Goal: Task Accomplishment & Management: Complete application form

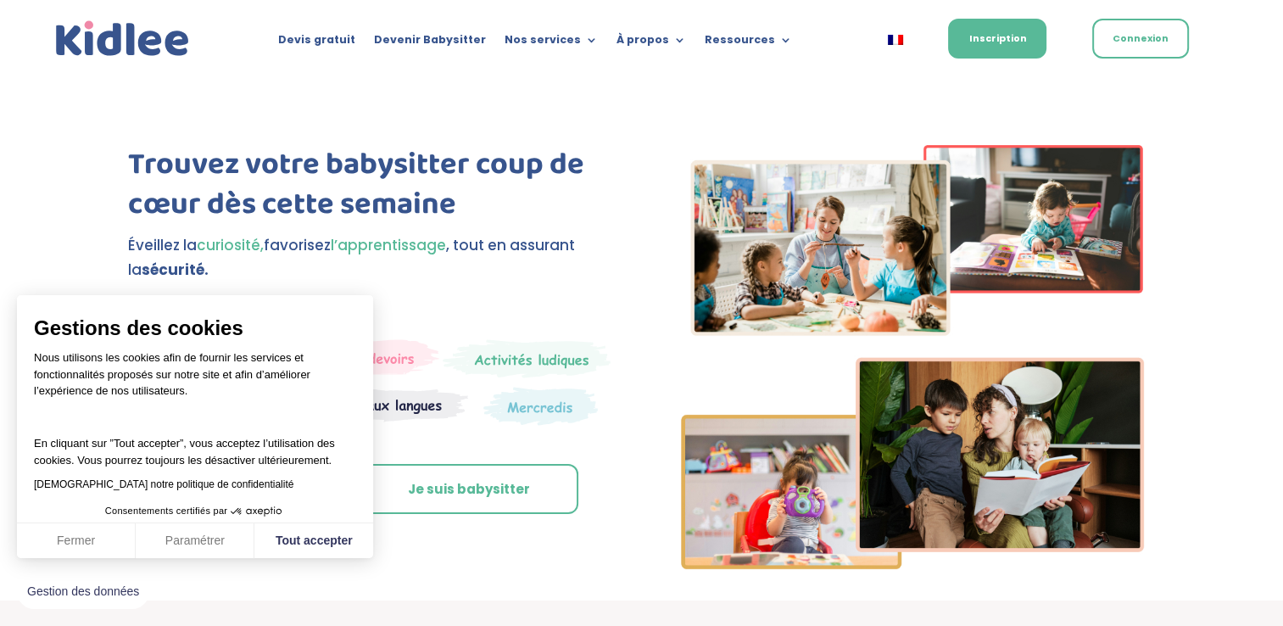
click at [588, 59] on div "Devis gratuit Devenir Babysitter Nos services Garde ludique Aide aux devoirs La…" at bounding box center [535, 37] width 614 height 45
click at [276, 539] on button "Tout accepter" at bounding box center [313, 541] width 119 height 36
checkbox input "true"
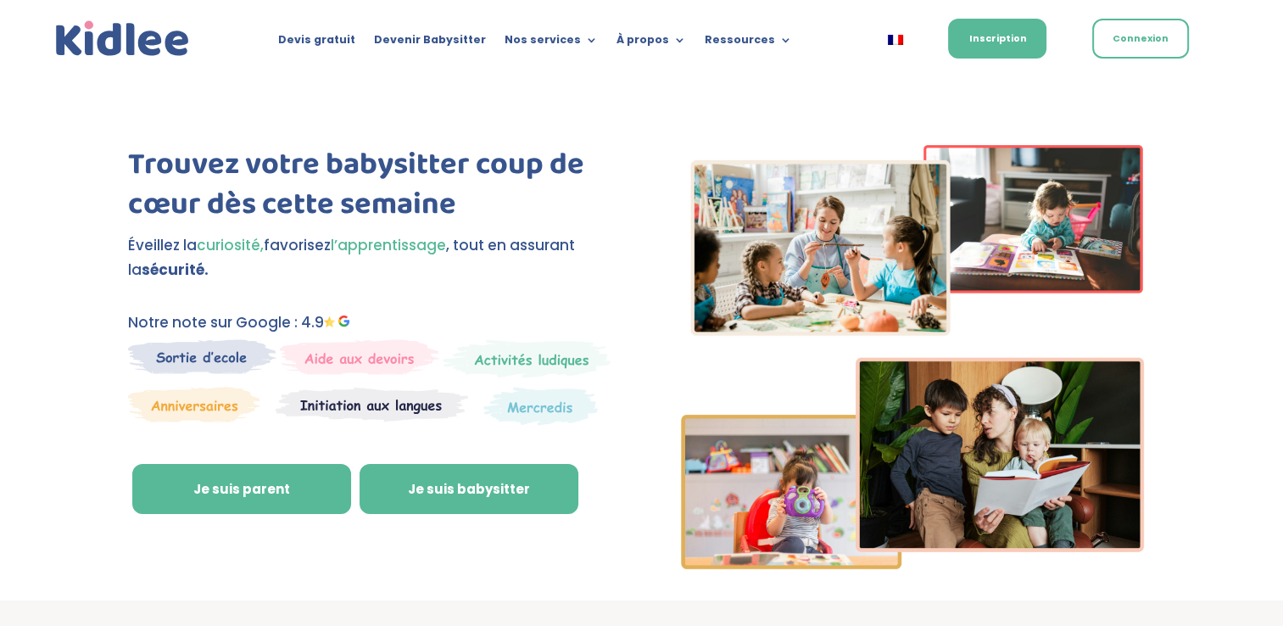
click at [414, 497] on link "Je suis babysitter" at bounding box center [469, 489] width 219 height 51
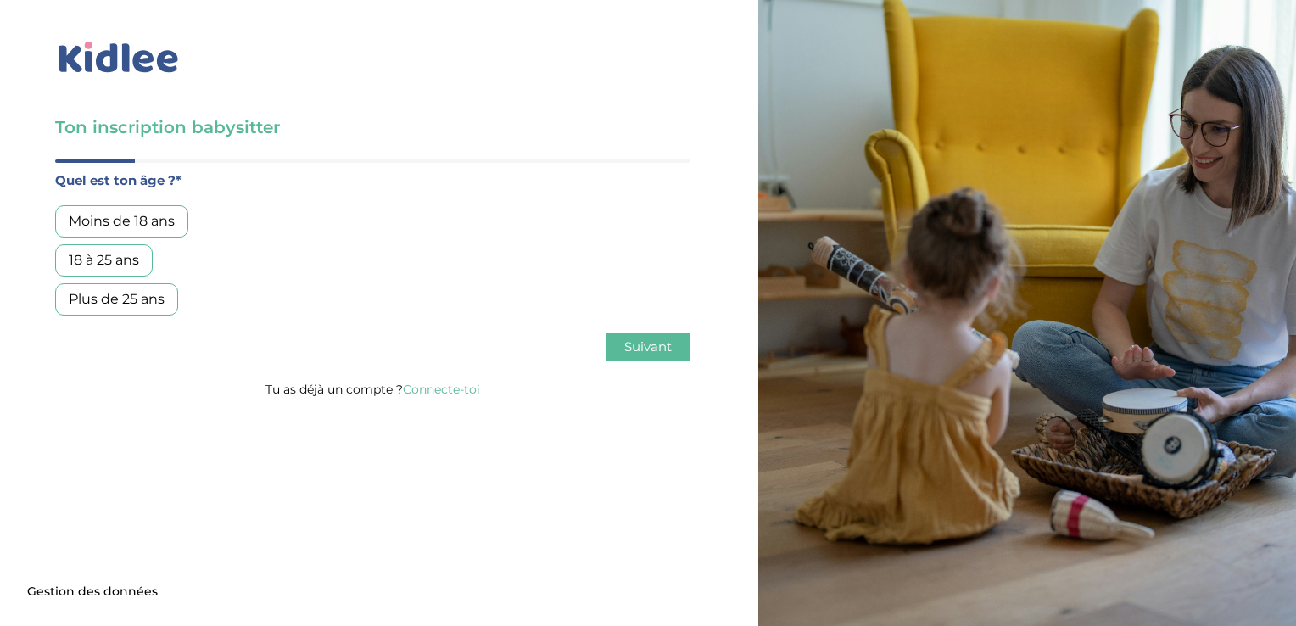
click at [146, 305] on div "Plus de 25 ans" at bounding box center [116, 299] width 123 height 32
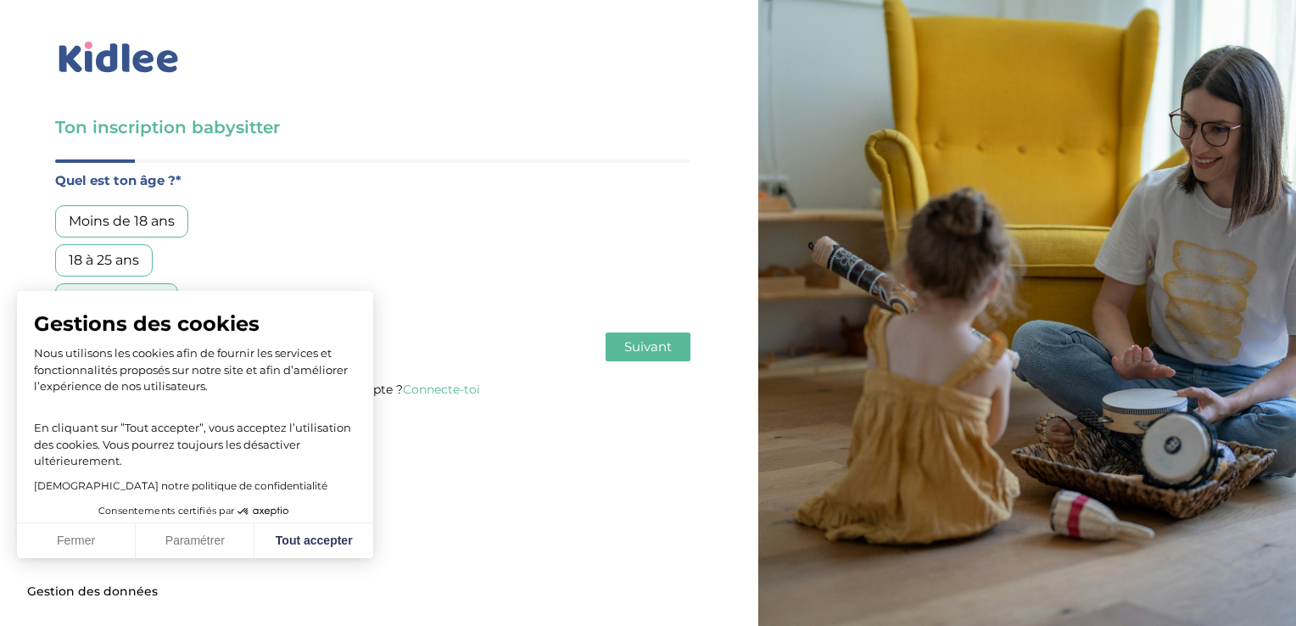
click at [618, 338] on button "Suivant" at bounding box center [648, 347] width 85 height 29
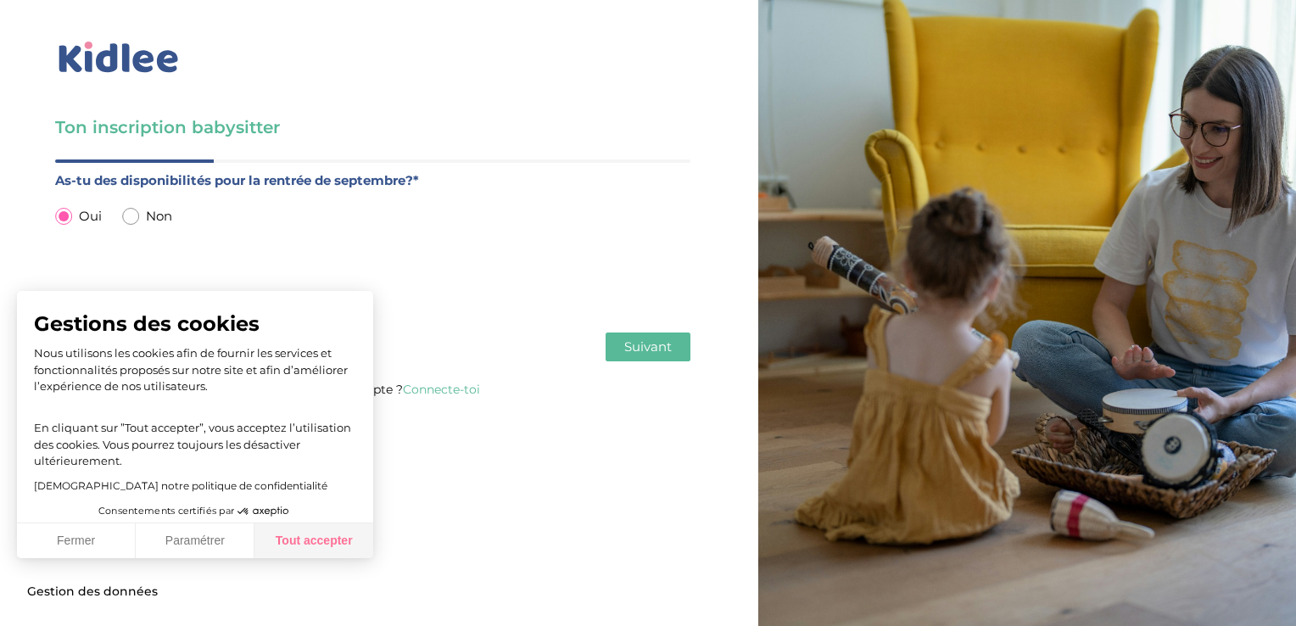
click at [299, 547] on button "Tout accepter" at bounding box center [313, 541] width 119 height 36
checkbox input "true"
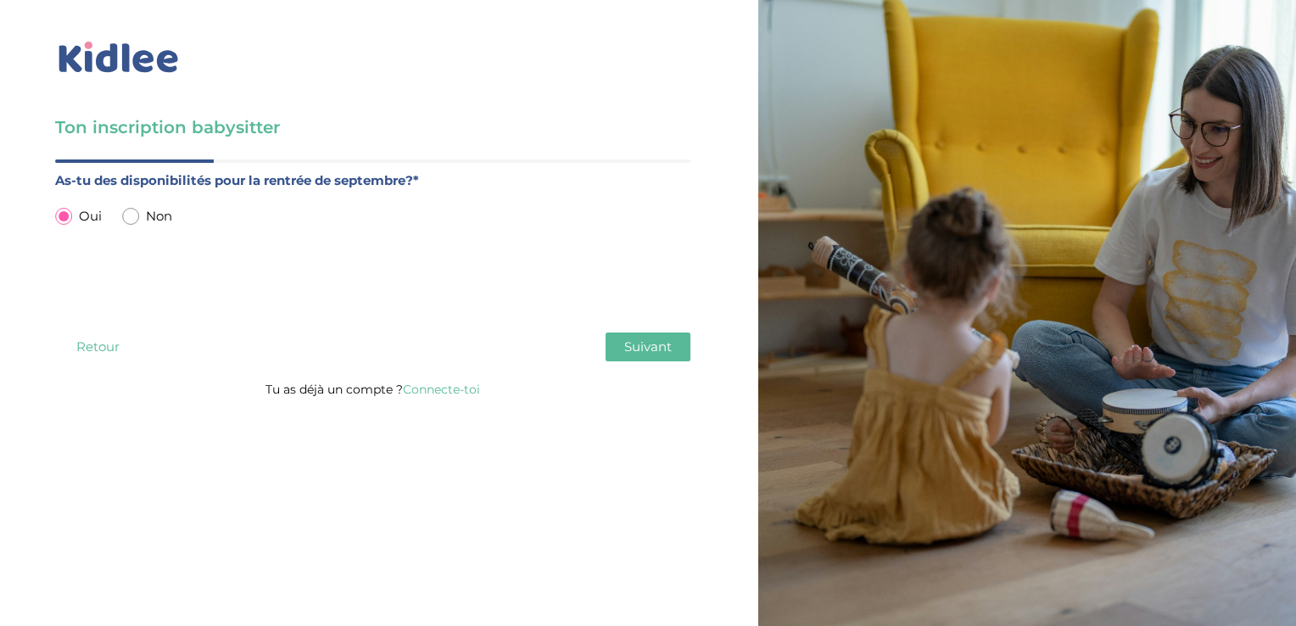
click at [612, 354] on button "Suivant" at bounding box center [648, 347] width 85 height 29
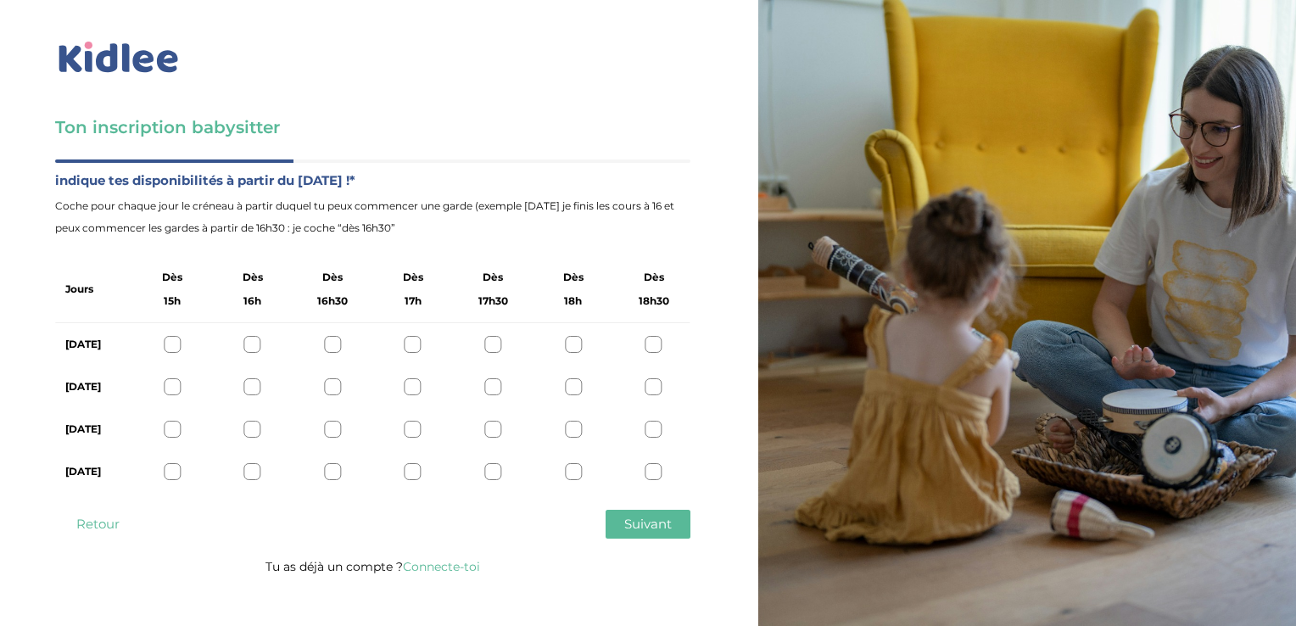
click at [494, 473] on div at bounding box center [492, 471] width 17 height 17
click at [571, 473] on div at bounding box center [573, 471] width 17 height 17
click at [577, 425] on div at bounding box center [573, 429] width 17 height 17
click at [575, 389] on div at bounding box center [573, 386] width 17 height 17
click at [573, 389] on icon at bounding box center [573, 387] width 13 height 13
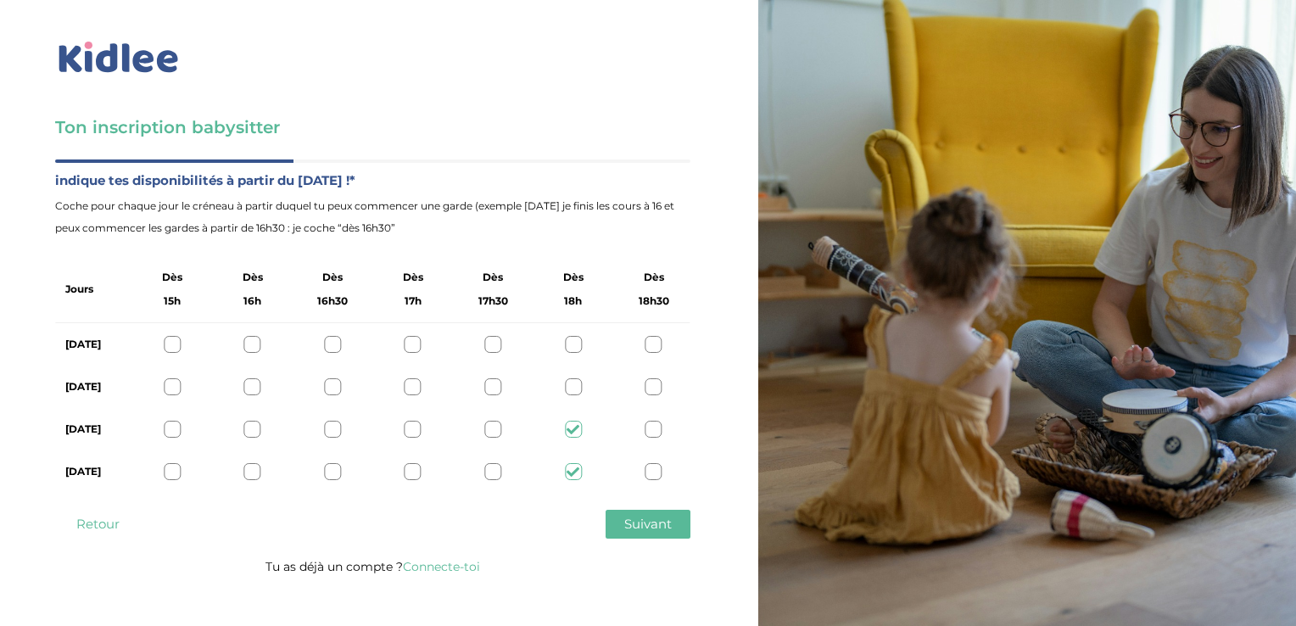
click at [649, 432] on div at bounding box center [654, 429] width 17 height 17
click at [651, 469] on div at bounding box center [654, 471] width 17 height 17
click at [577, 472] on div at bounding box center [573, 471] width 17 height 17
click at [567, 418] on div "Jeudi" at bounding box center [372, 429] width 635 height 42
click at [570, 423] on div at bounding box center [573, 429] width 17 height 17
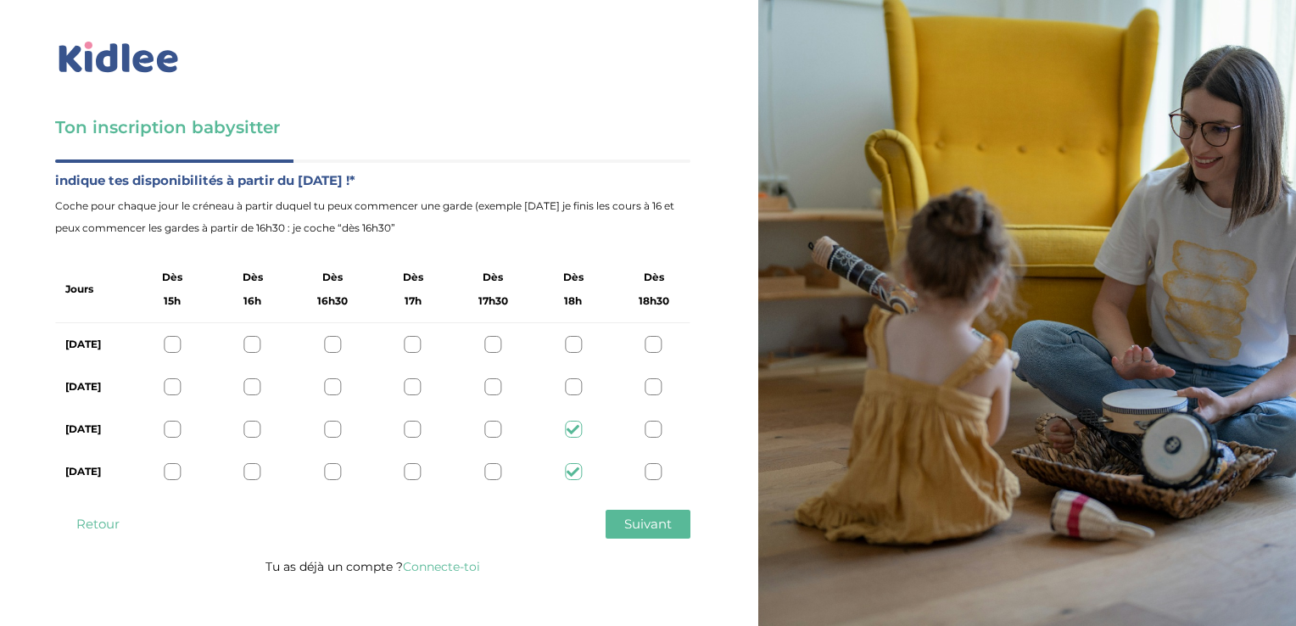
click at [634, 521] on span "Suivant" at bounding box center [648, 524] width 48 height 16
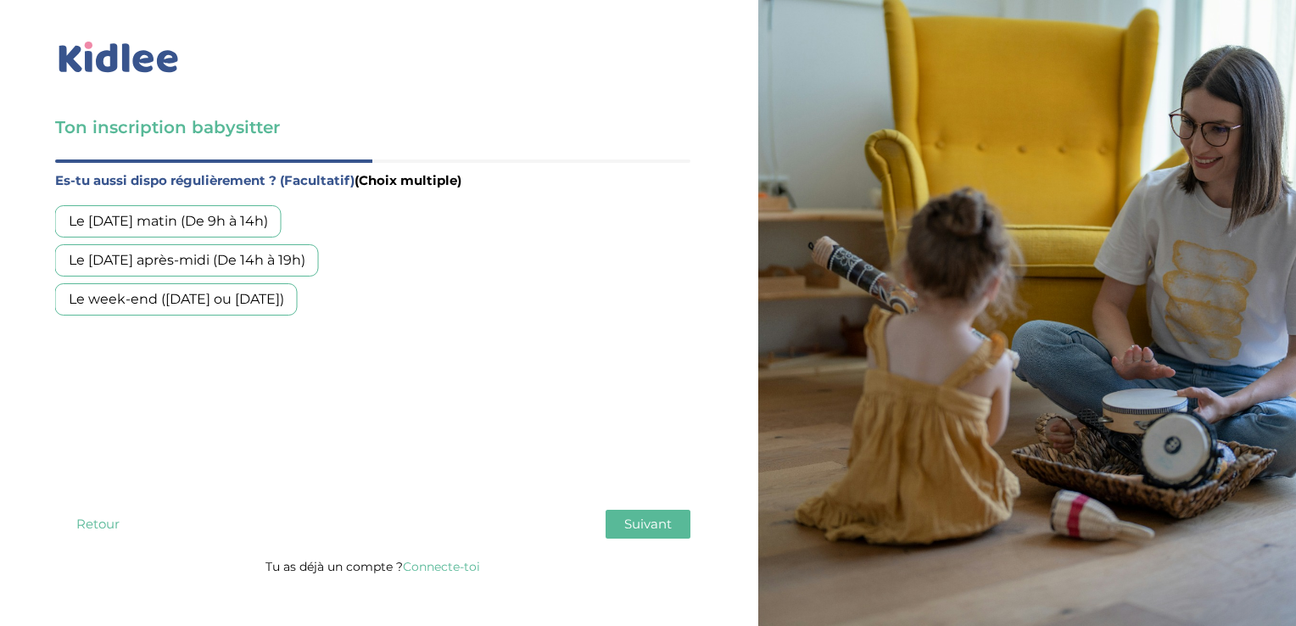
click at [225, 290] on div "Le week-end (samedi ou dimanche)" at bounding box center [176, 299] width 243 height 32
click at [646, 521] on span "Suivant" at bounding box center [648, 524] width 48 height 16
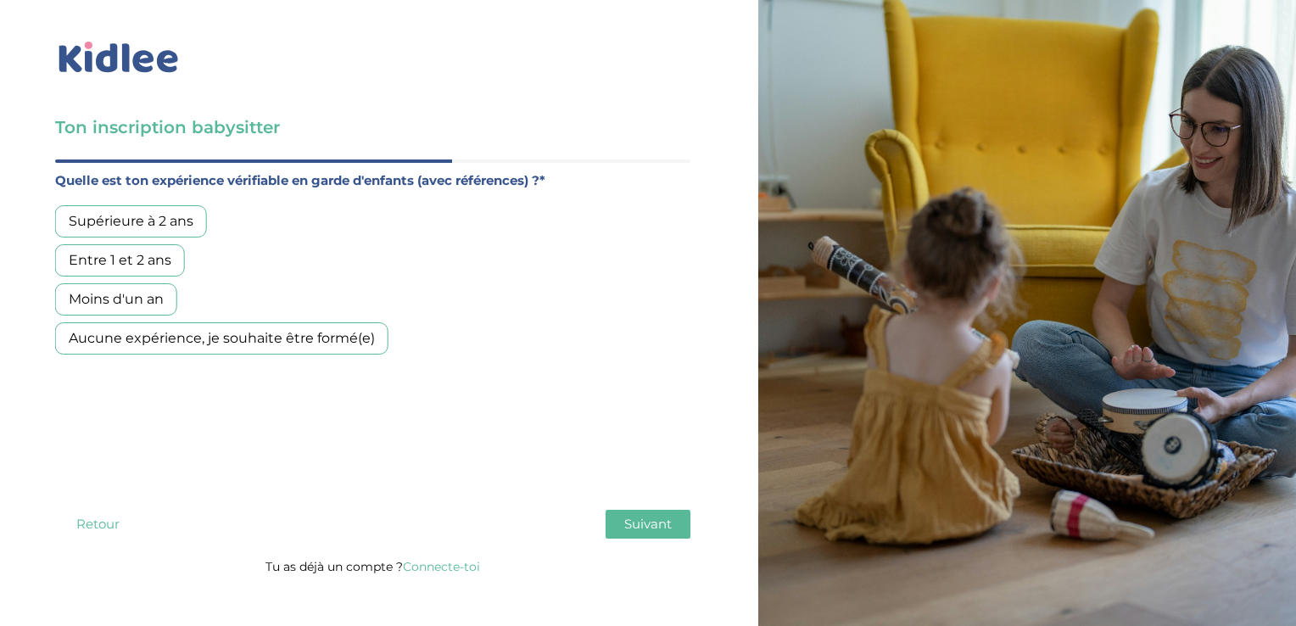
click at [185, 222] on div "Supérieure à 2 ans" at bounding box center [131, 221] width 152 height 32
click at [634, 511] on button "Suivant" at bounding box center [648, 524] width 85 height 29
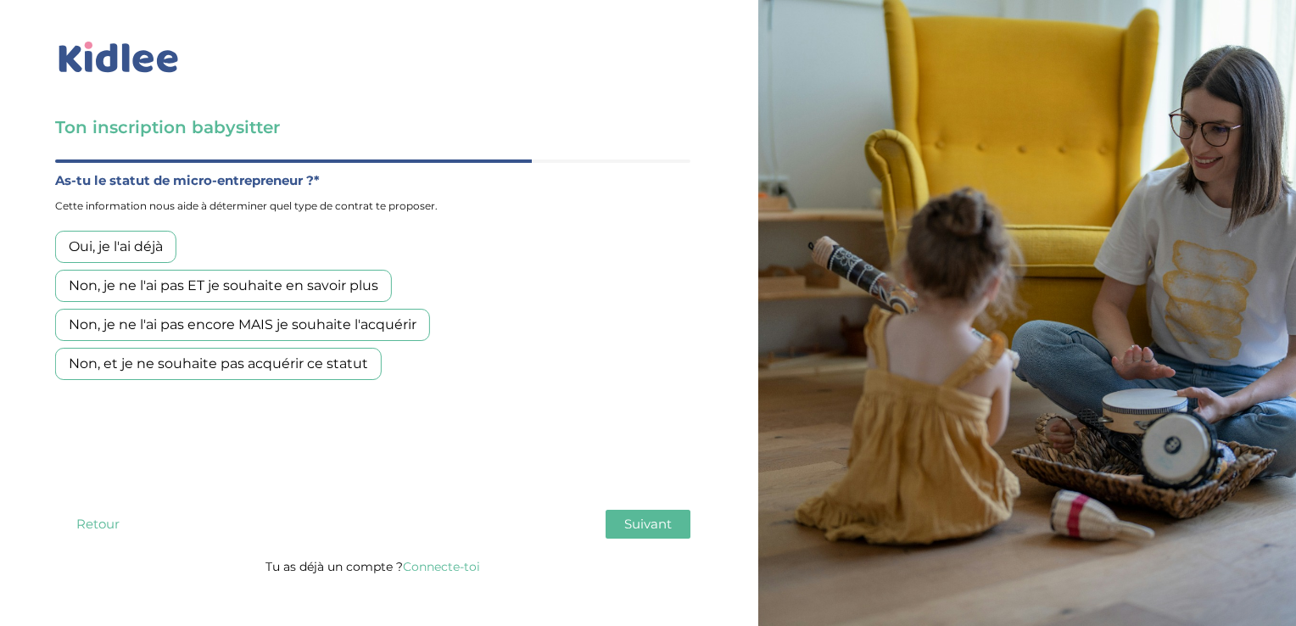
click at [278, 359] on div "Non, et je ne souhaite pas acquérir ce statut" at bounding box center [218, 364] width 327 height 32
click at [296, 338] on div "Non, je ne l'ai pas encore MAIS je souhaite l'acquérir" at bounding box center [242, 325] width 375 height 32
click at [335, 372] on div "Non, et je ne souhaite pas acquérir ce statut" at bounding box center [218, 364] width 327 height 32
click at [614, 522] on button "Suivant" at bounding box center [648, 524] width 85 height 29
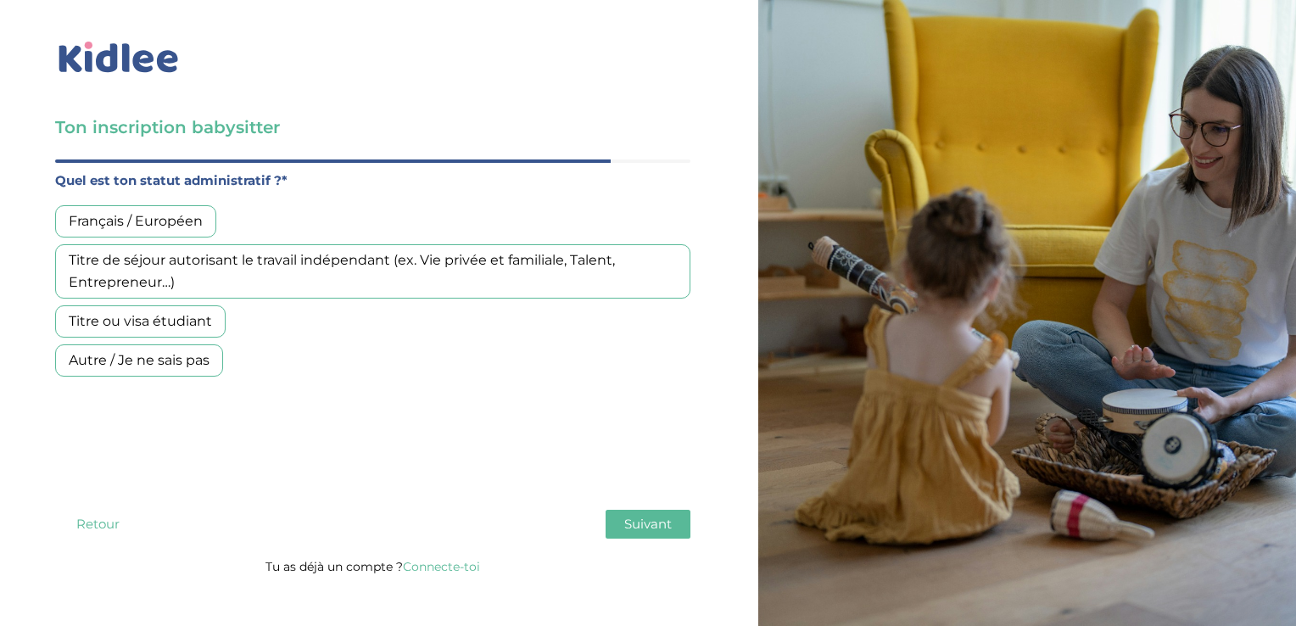
click at [198, 216] on div "Français / Européen" at bounding box center [135, 221] width 161 height 32
click at [609, 528] on button "Suivant" at bounding box center [648, 524] width 85 height 29
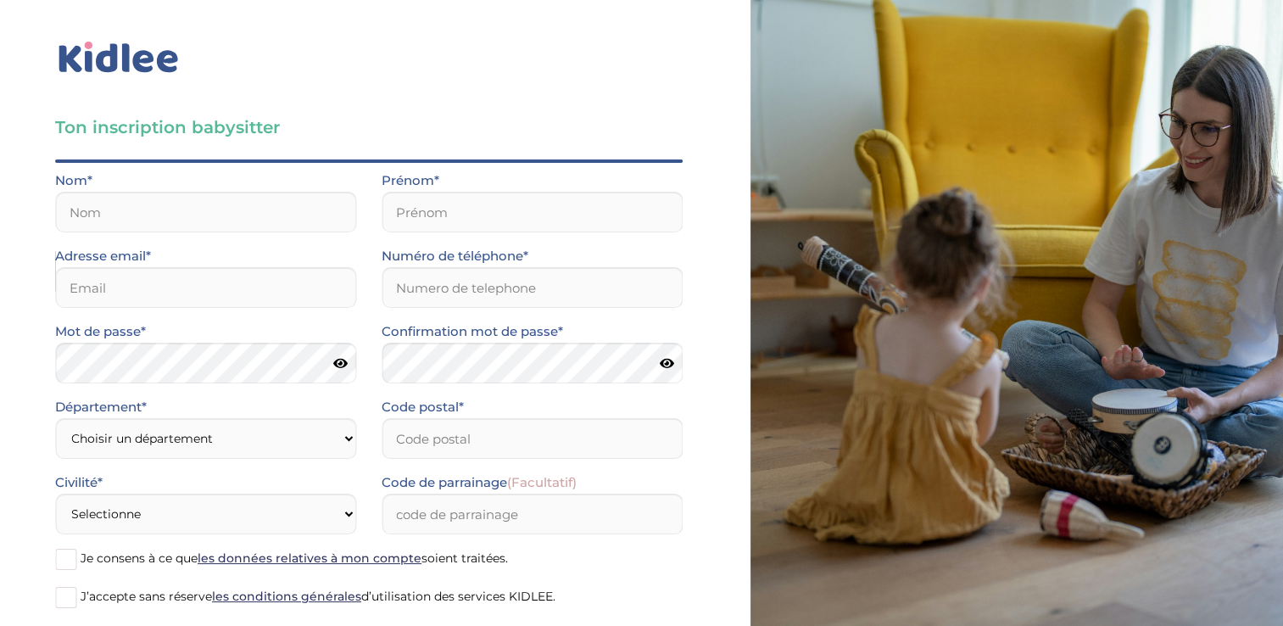
click at [312, 241] on div "Nom*" at bounding box center [205, 207] width 327 height 75
drag, startPoint x: 312, startPoint y: 241, endPoint x: 300, endPoint y: 219, distance: 25.0
click at [300, 219] on input "text" at bounding box center [205, 212] width 301 height 41
type input "LACIDES"
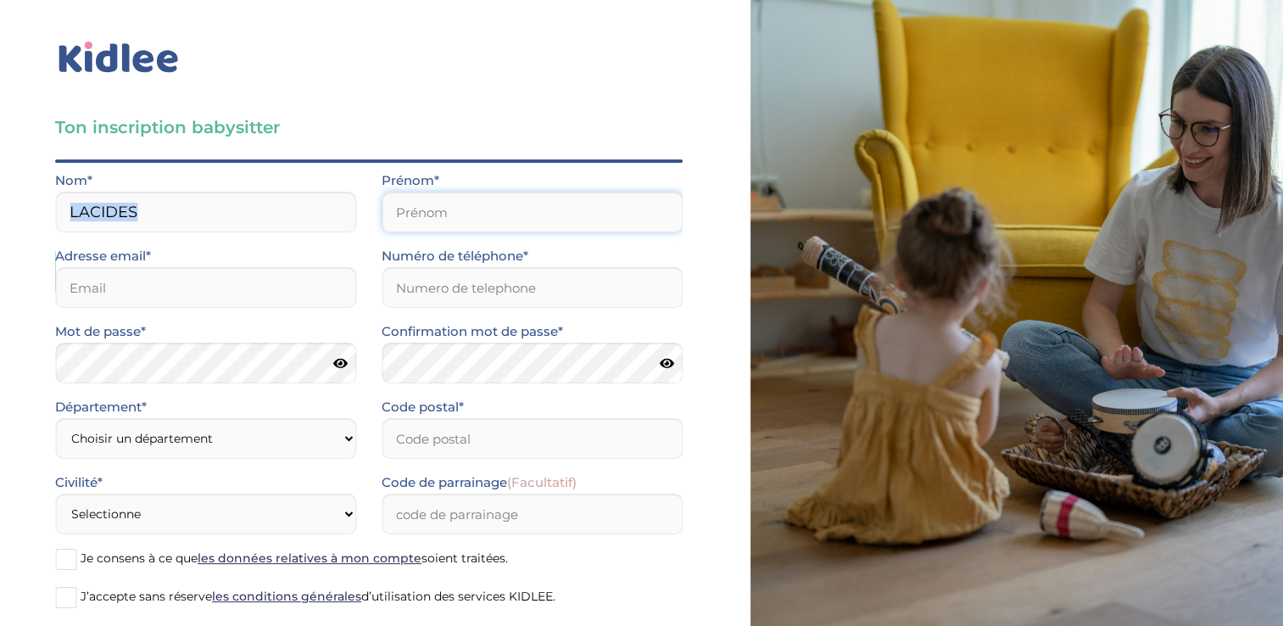
type input "Anaëlle"
type input "anaellelacides0@gmail.com"
type input "0749834384"
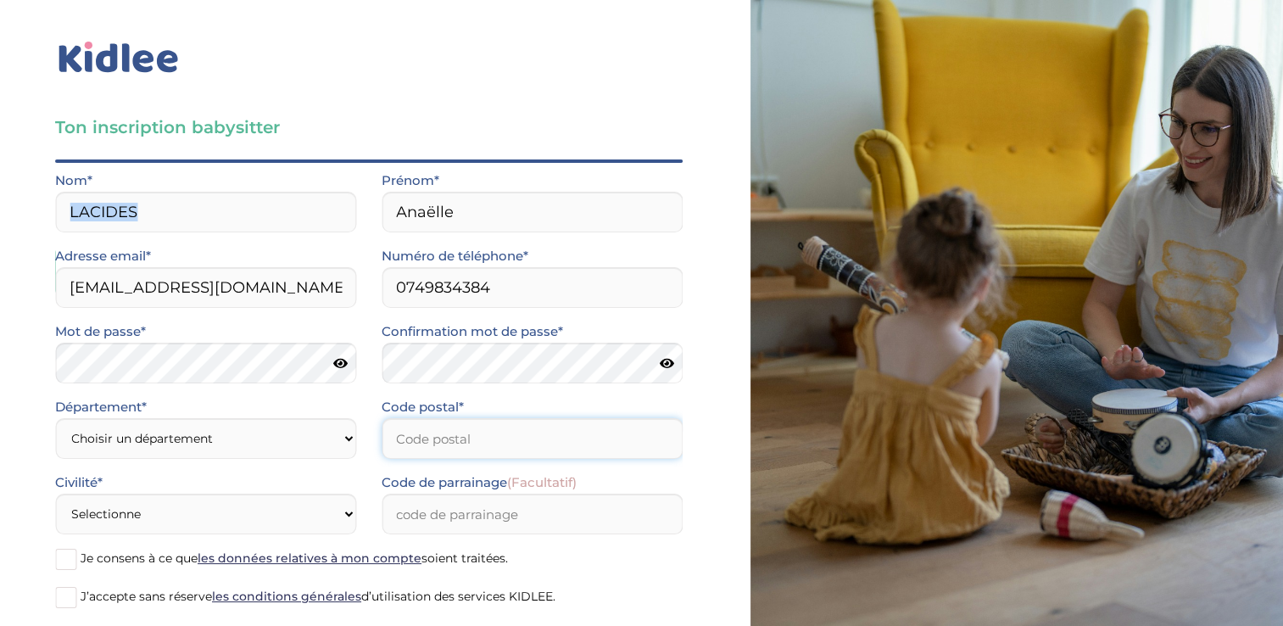
type input "77500"
click at [210, 433] on select "Choisir un département Paris (75) Hauts-de-Seine (92) Yvelines (78) Val-de-Marn…" at bounding box center [205, 438] width 301 height 41
select select "77"
click at [55, 418] on select "Choisir un département Paris (75) Hauts-de-Seine (92) Yvelines (78) Val-de-Marn…" at bounding box center [205, 438] width 301 height 41
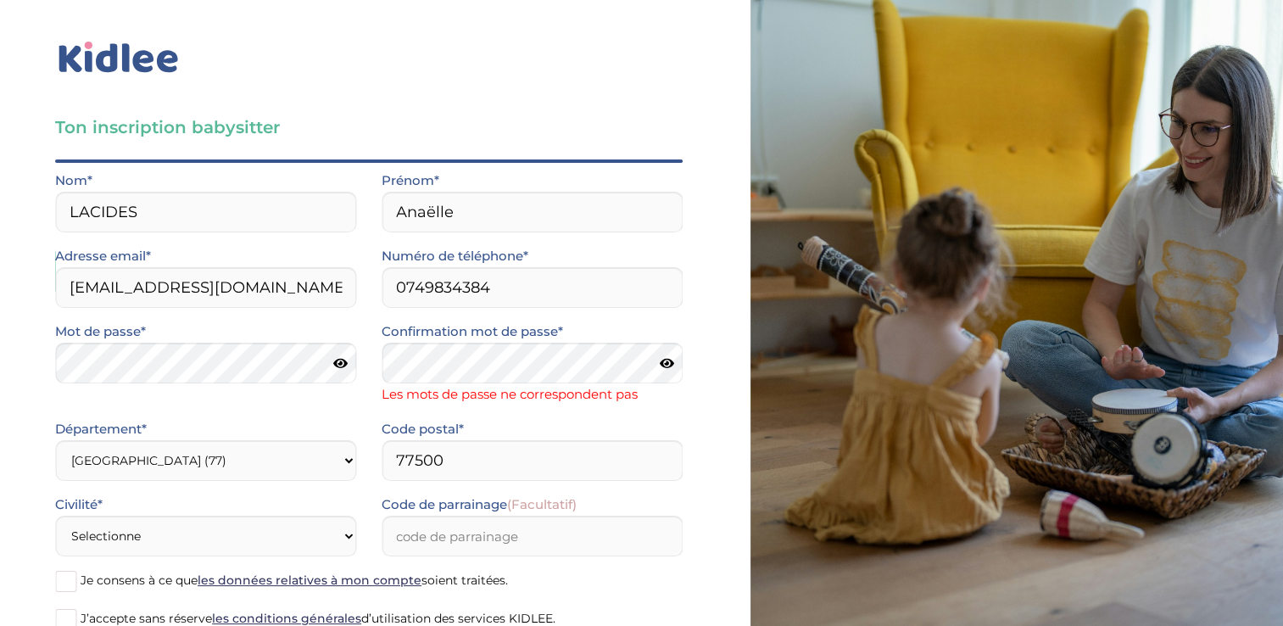
click at [343, 368] on icon at bounding box center [340, 363] width 14 height 13
click at [667, 361] on icon at bounding box center [667, 363] width 14 height 13
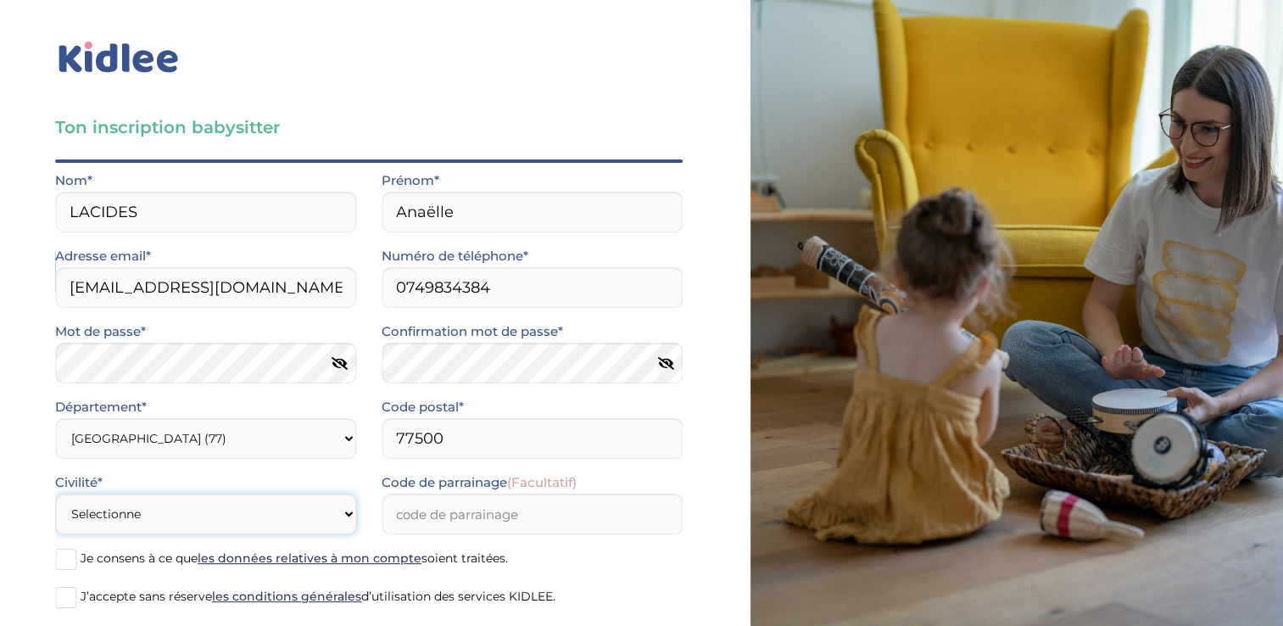
click at [327, 545] on div "Civilité* Selectionne Mr Mme" at bounding box center [205, 509] width 327 height 75
select select "1"
click at [55, 494] on select "Selectionne Mr Mme" at bounding box center [205, 514] width 301 height 41
click at [59, 562] on span at bounding box center [65, 559] width 21 height 21
click at [0, 0] on input "Je consens à ce que les données relatives à mon compte soient traitées." at bounding box center [0, 0] width 0 height 0
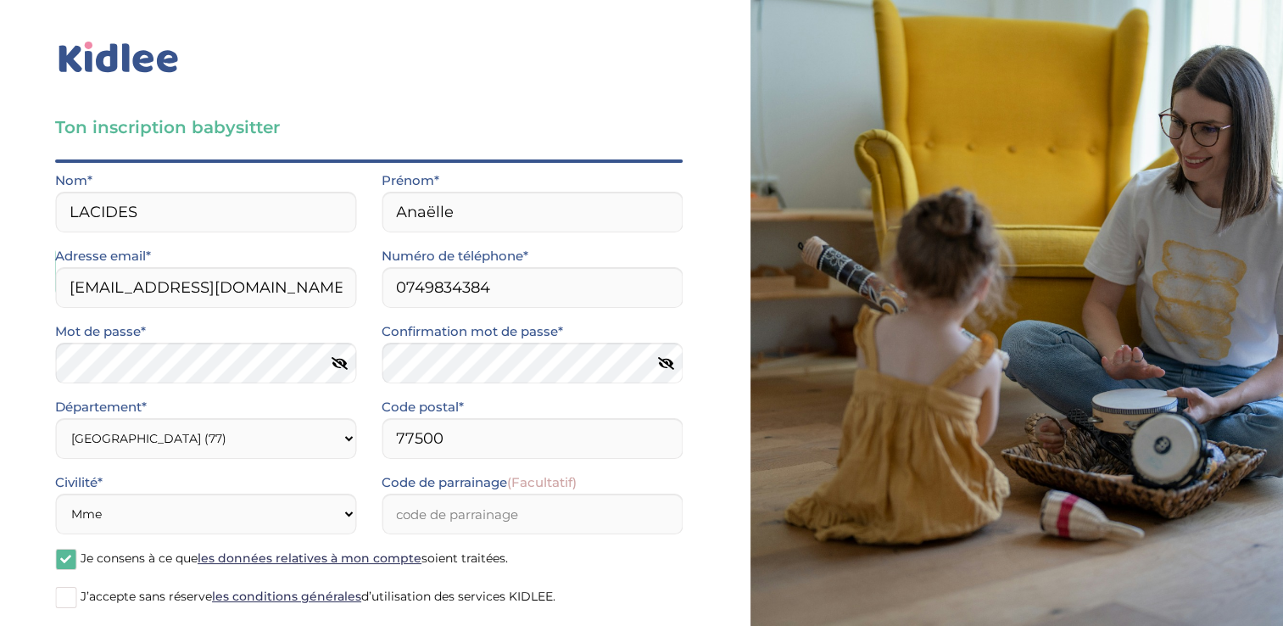
click at [59, 595] on span at bounding box center [65, 597] width 21 height 21
click at [0, 0] on input "J’accepte sans réserve les conditions générales d’utilisation des services KIDL…" at bounding box center [0, 0] width 0 height 0
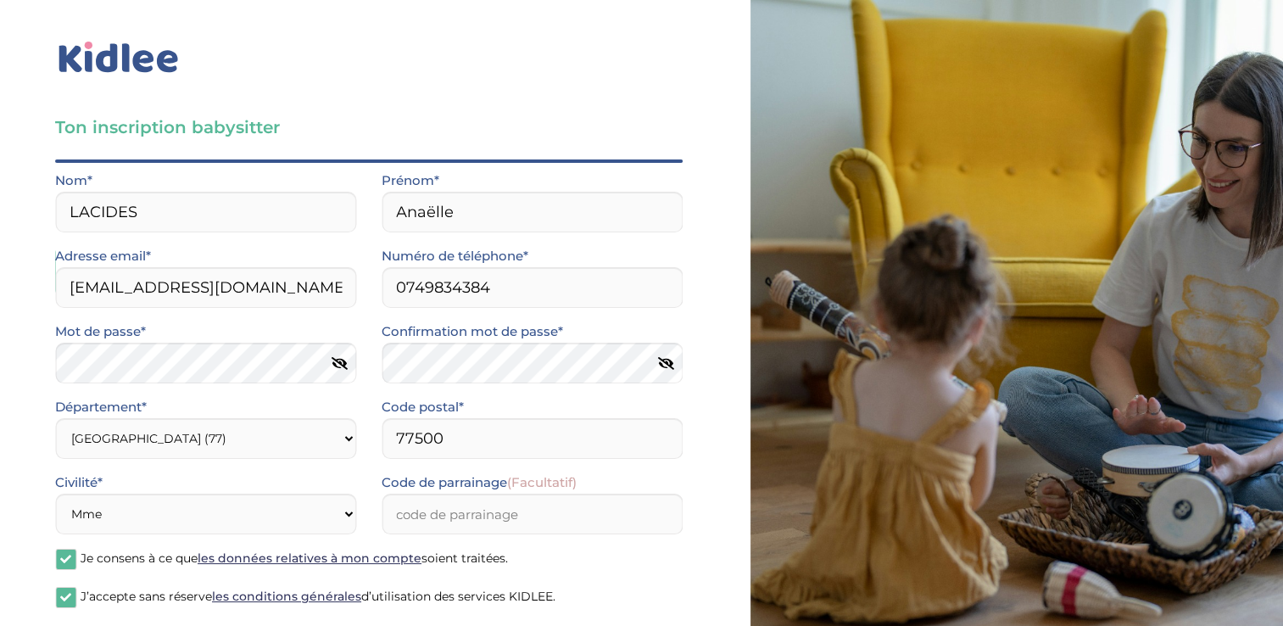
scroll to position [91, 0]
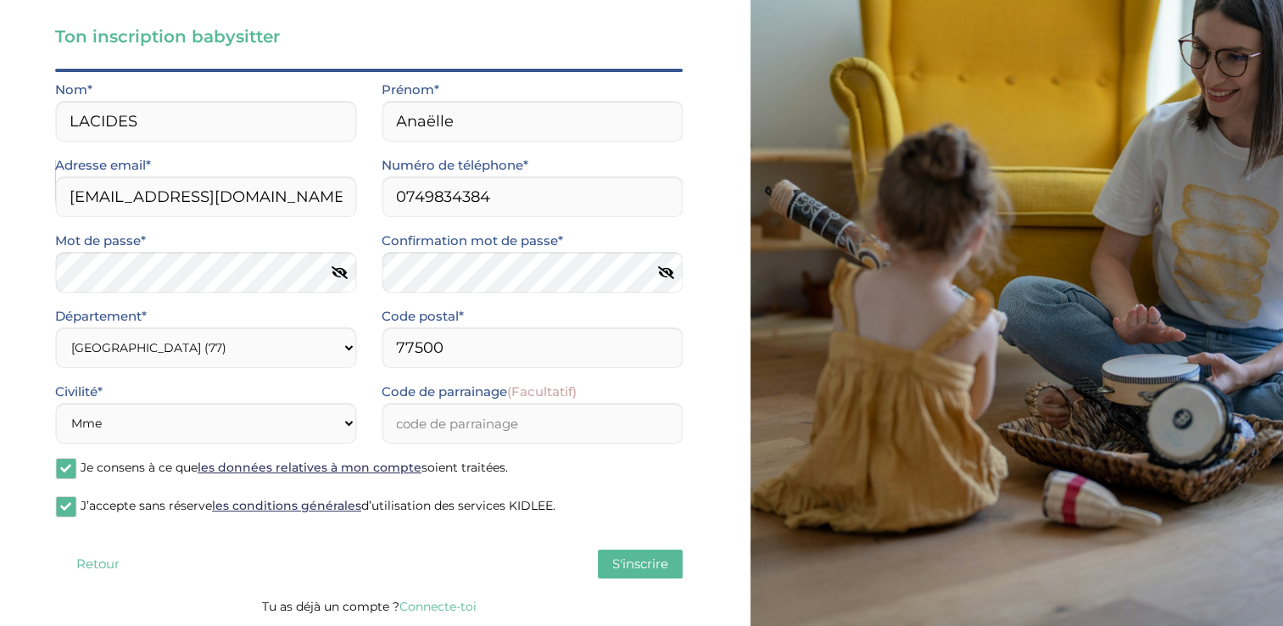
click at [633, 564] on span "S'inscrire" at bounding box center [640, 564] width 56 height 16
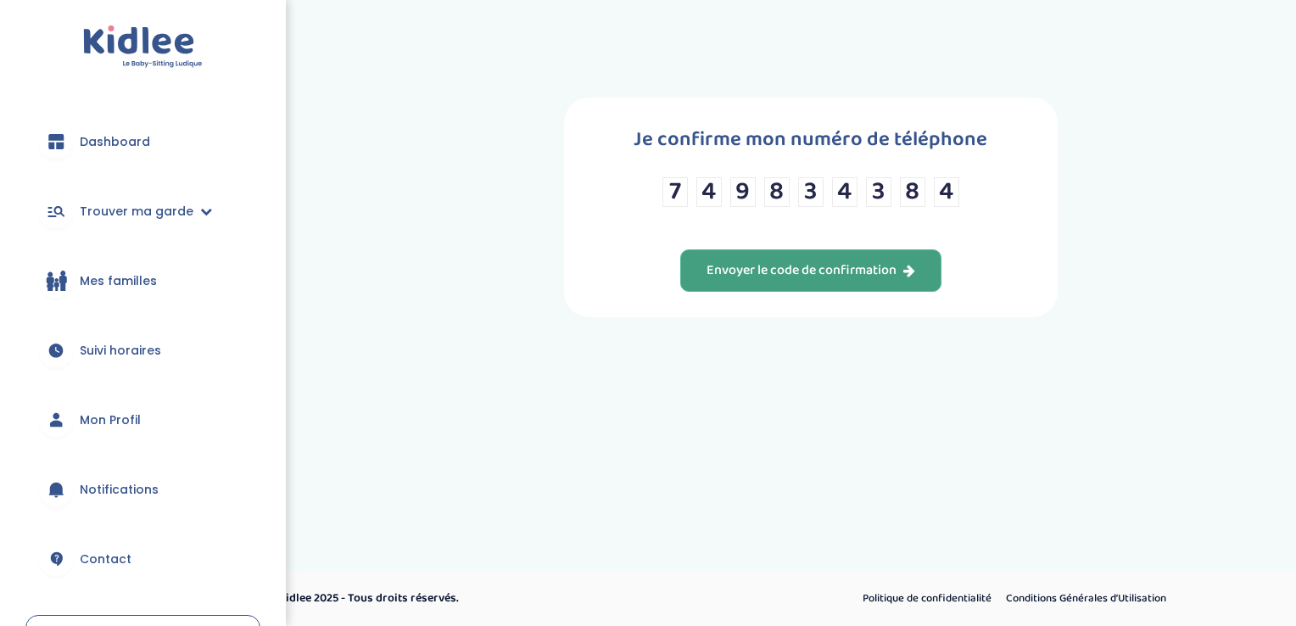
click at [767, 275] on div "Envoyer le code de confirmation" at bounding box center [811, 271] width 209 height 20
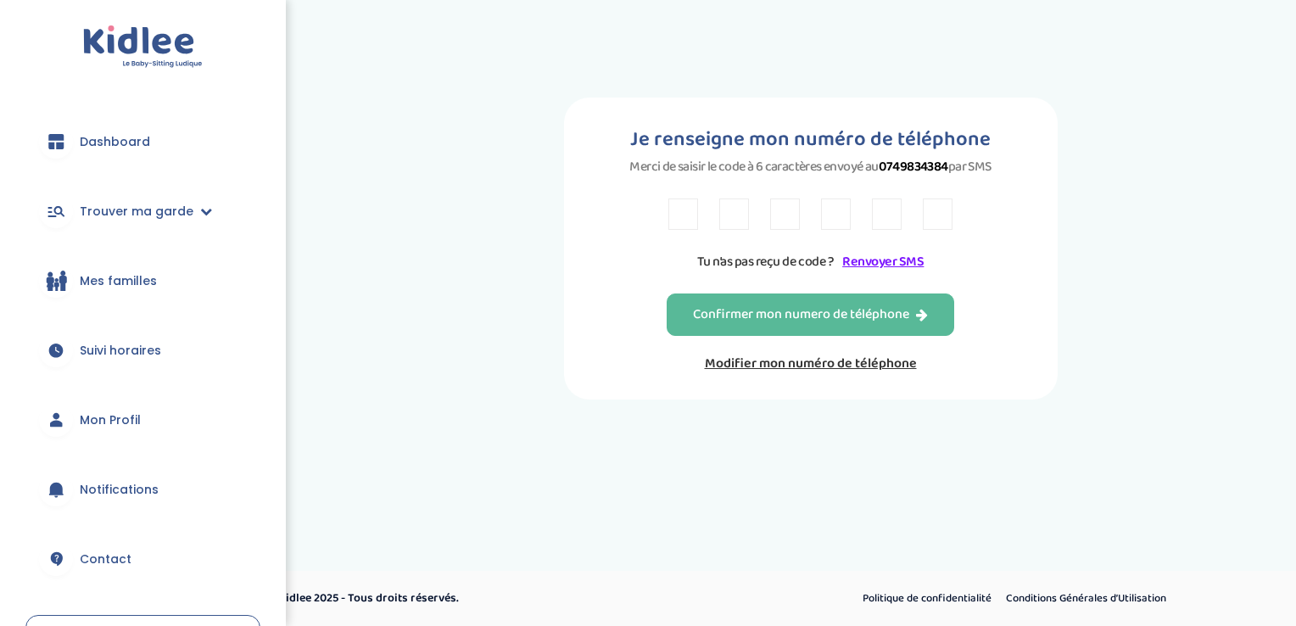
click at [673, 219] on input "text" at bounding box center [683, 213] width 30 height 31
type input "F"
type input "N"
type input "Y"
type input "T"
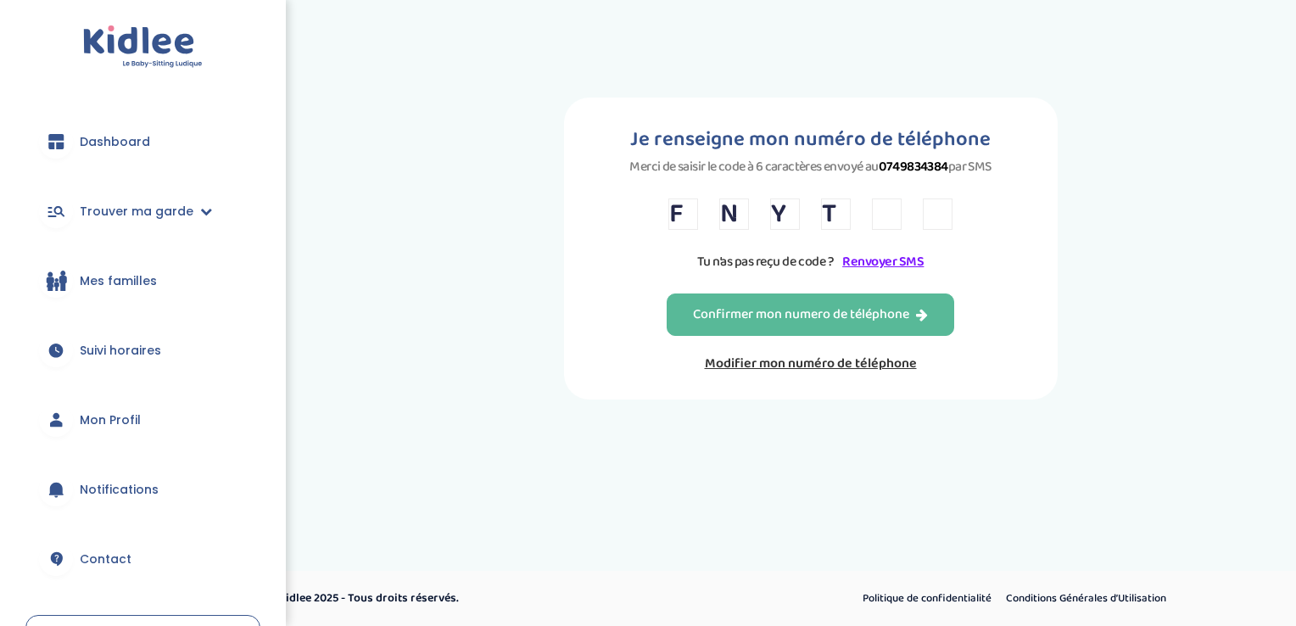
type input "3"
type input "B"
click at [763, 338] on div "Confirmer mon numero de téléphone Modifier mon numéro de téléphone" at bounding box center [811, 333] width 288 height 81
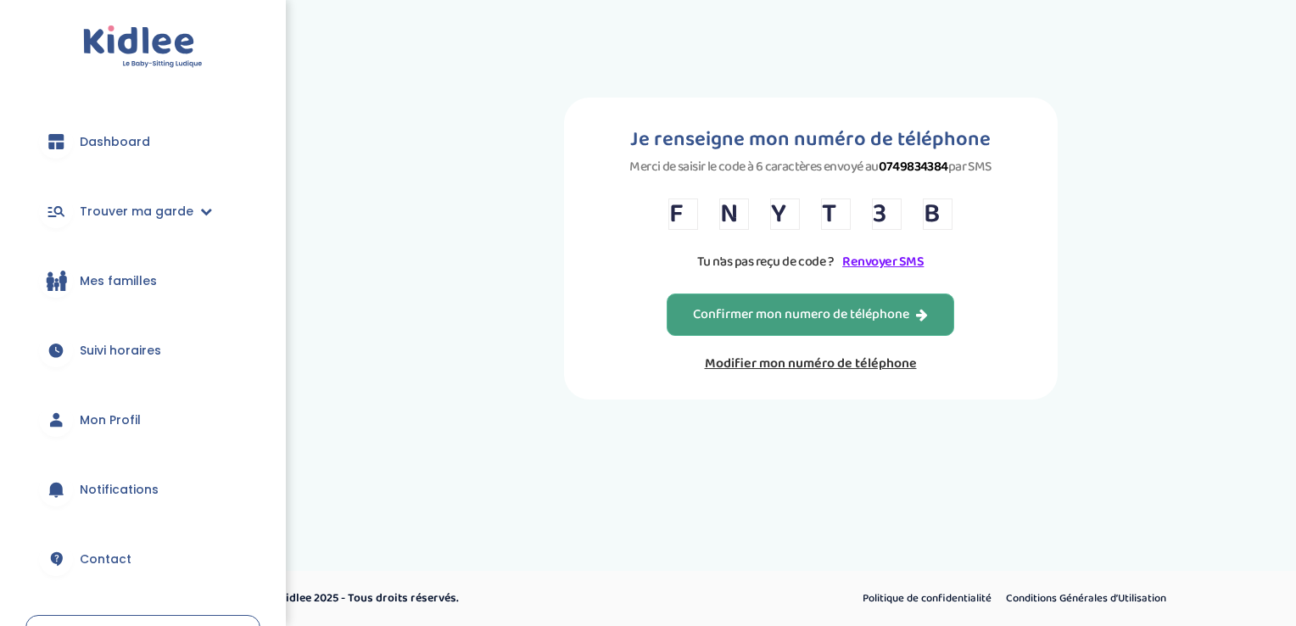
click at [752, 301] on button "Confirmer mon numero de téléphone" at bounding box center [811, 314] width 288 height 42
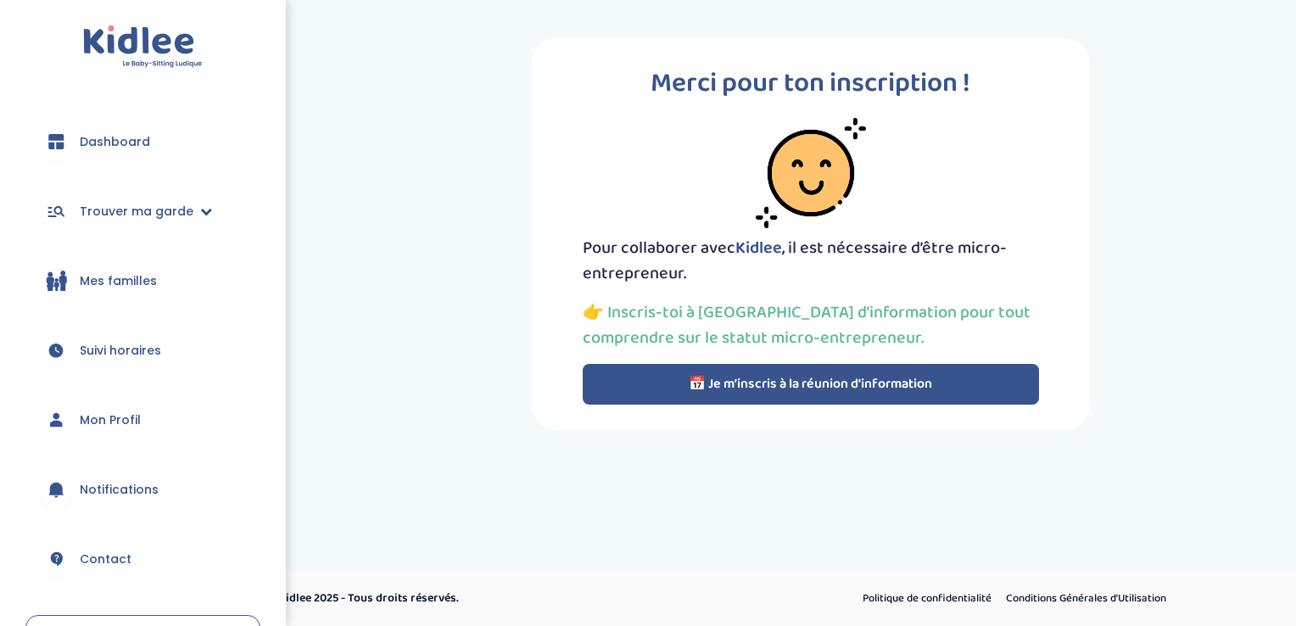
click at [200, 215] on icon at bounding box center [206, 211] width 12 height 12
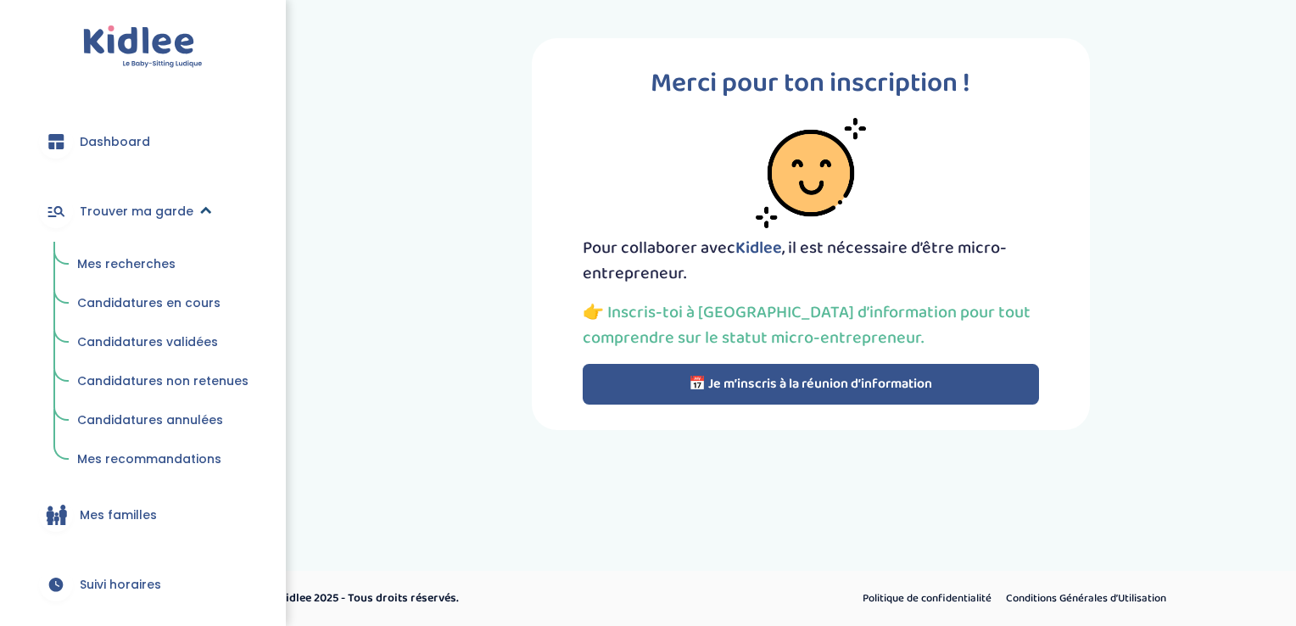
click at [200, 215] on icon at bounding box center [206, 211] width 12 height 12
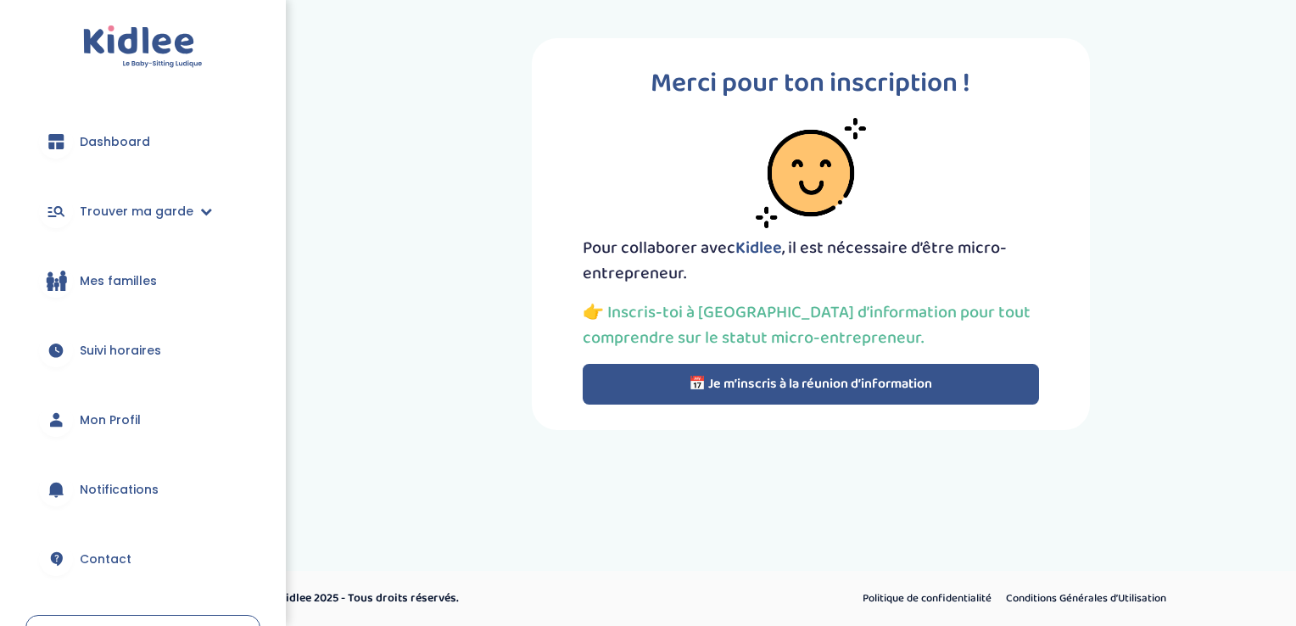
click at [821, 379] on button "📅 Je m’inscris à la réunion d’information" at bounding box center [811, 384] width 456 height 41
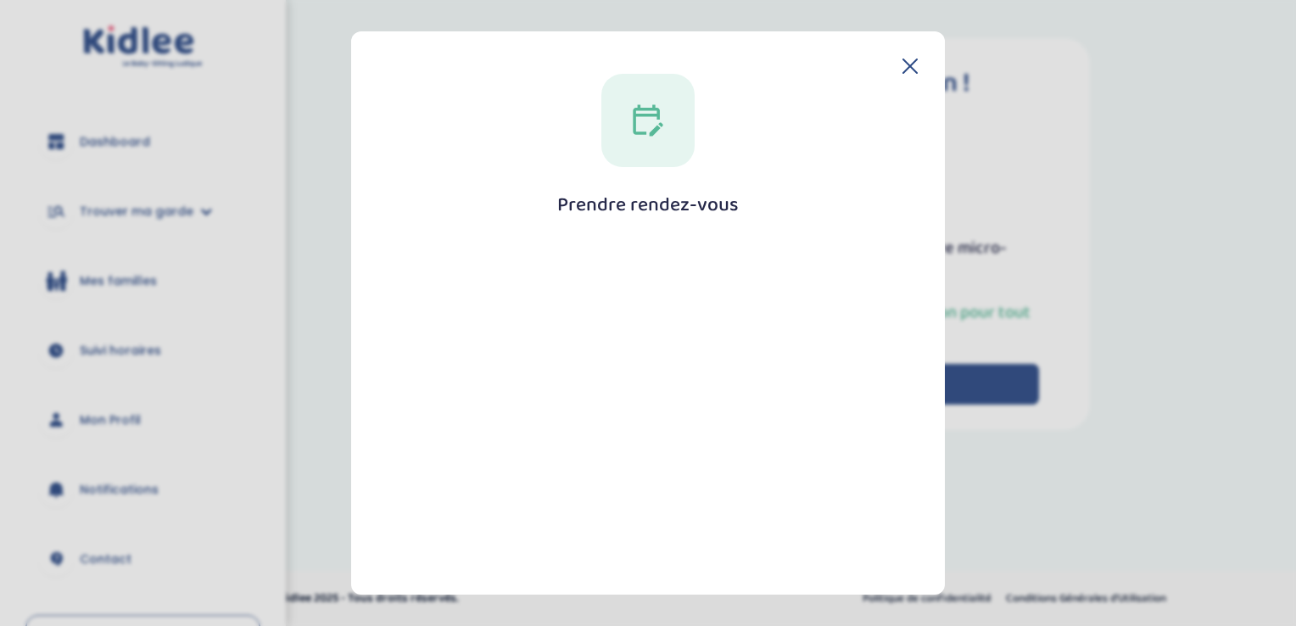
click at [905, 66] on icon at bounding box center [910, 66] width 14 height 14
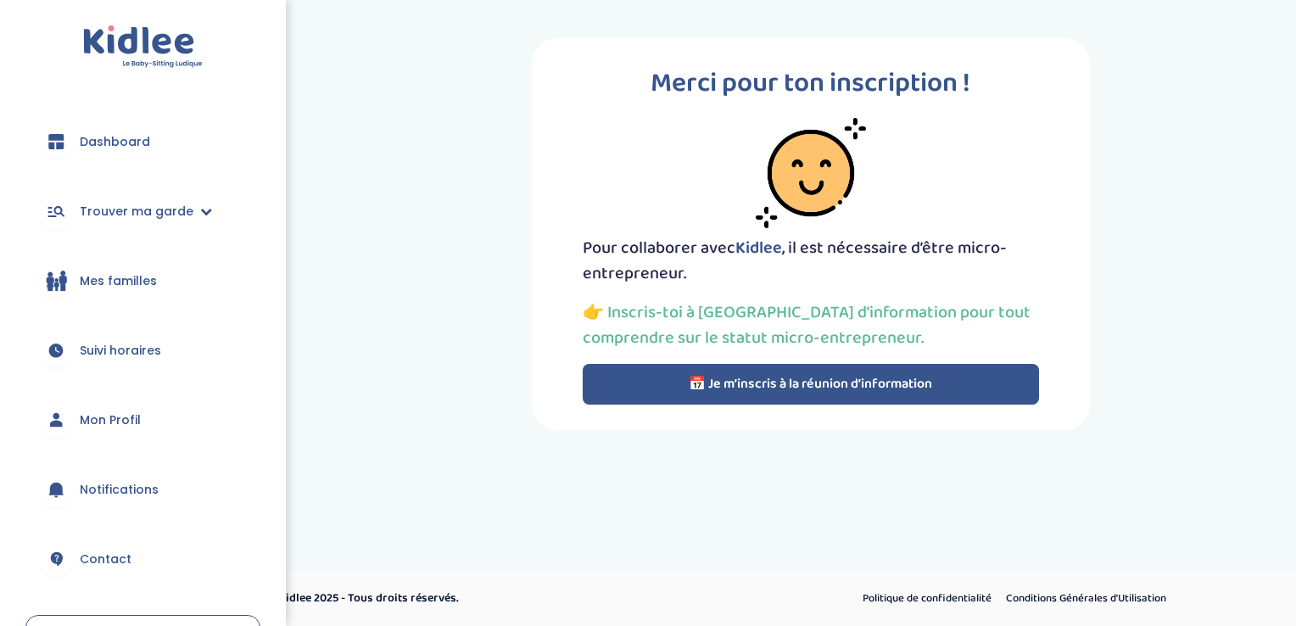
click at [80, 558] on span "Contact" at bounding box center [106, 560] width 52 height 18
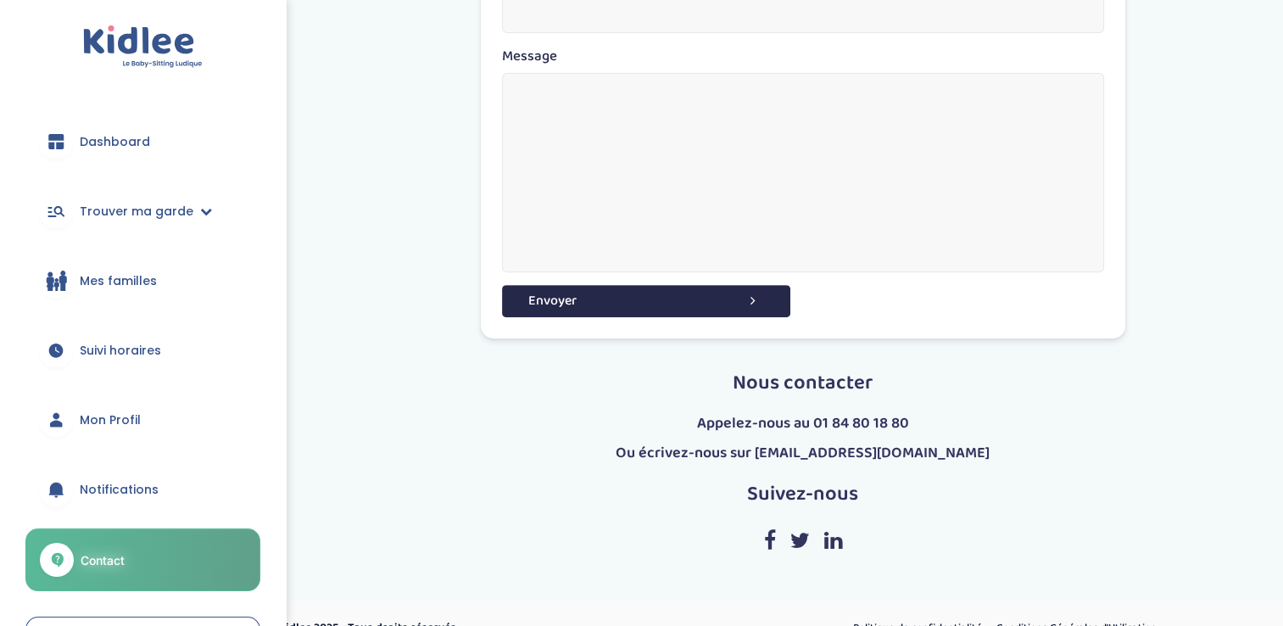
scroll to position [587, 0]
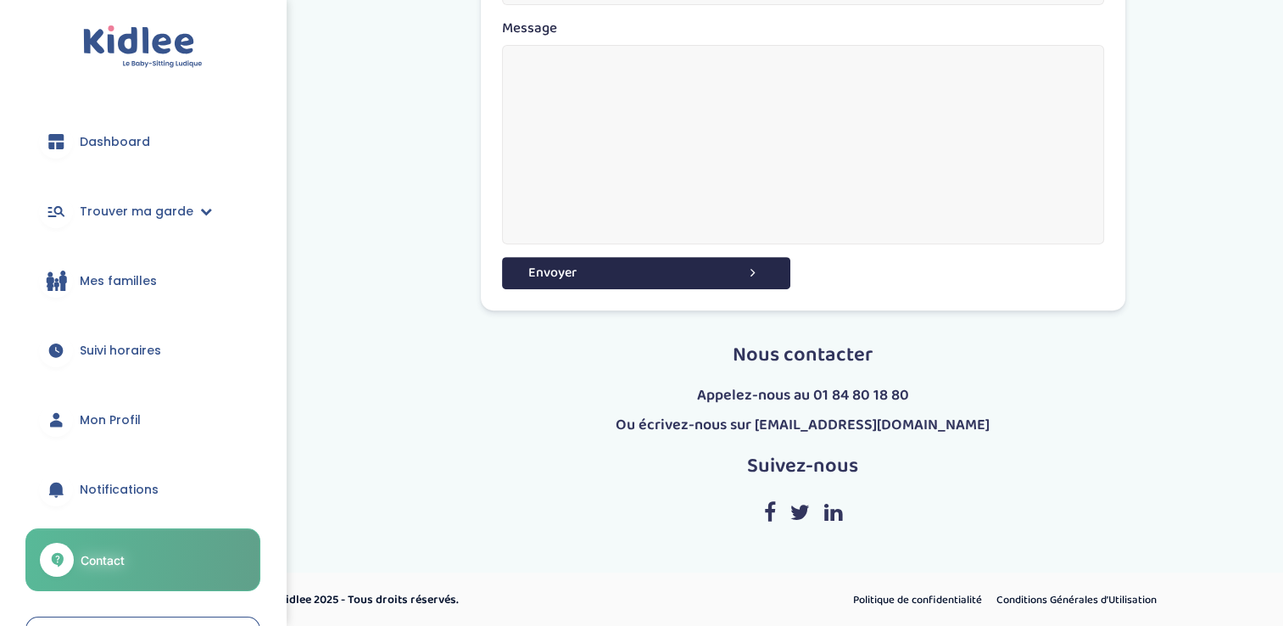
click at [130, 28] on img at bounding box center [143, 46] width 120 height 43
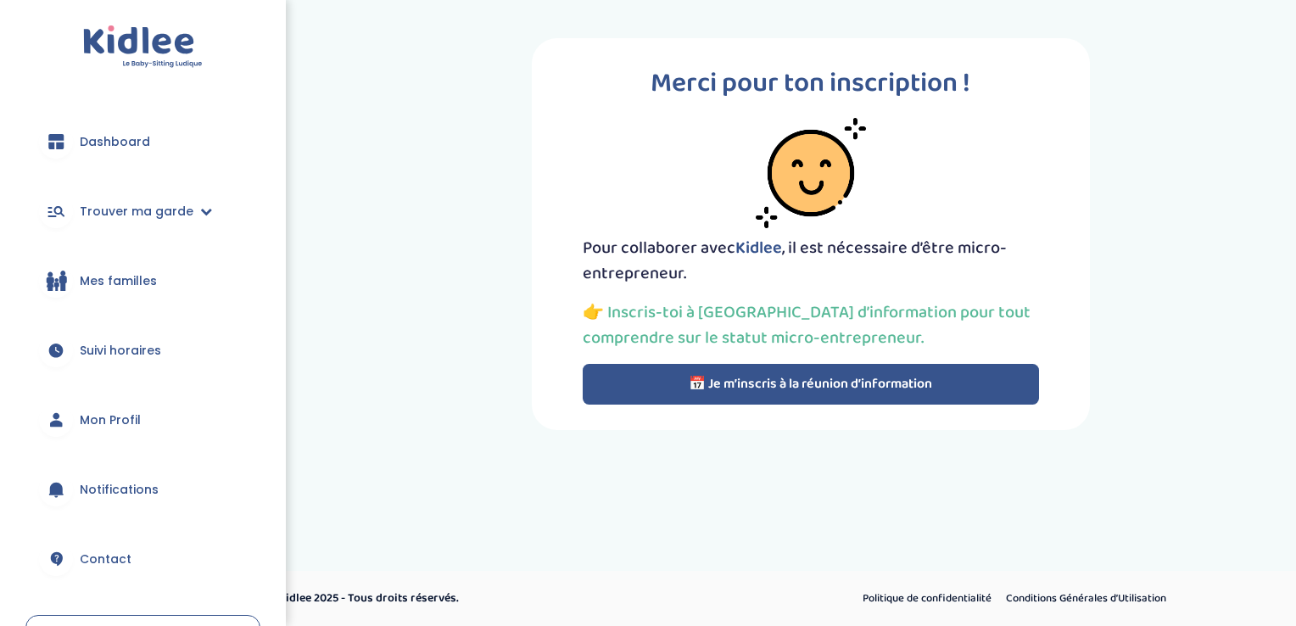
click at [112, 143] on span "Dashboard" at bounding box center [115, 142] width 70 height 18
click at [133, 39] on img at bounding box center [143, 46] width 120 height 43
click at [483, 480] on div "trouver ma garde Dashboard Mon profil Mes famille Mes documents Dashboard Trouv…" at bounding box center [648, 297] width 1296 height 594
